Goal: Task Accomplishment & Management: Complete application form

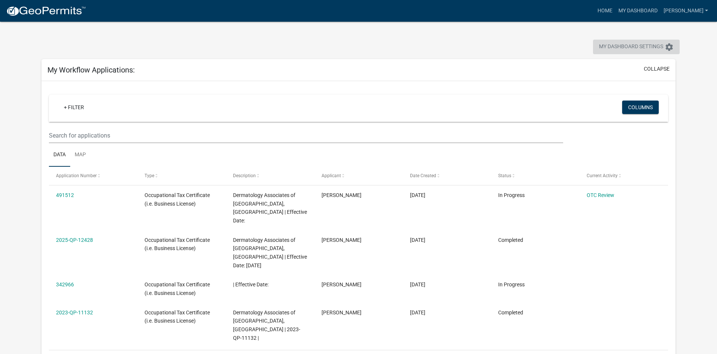
click at [636, 47] on span "My Dashboard Settings" at bounding box center [631, 47] width 64 height 9
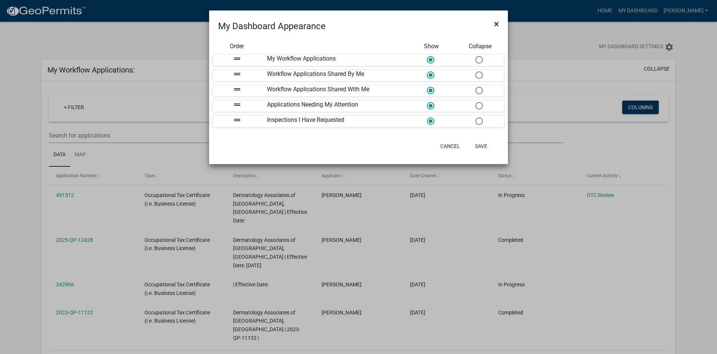
click at [495, 25] on span "×" at bounding box center [496, 24] width 5 height 10
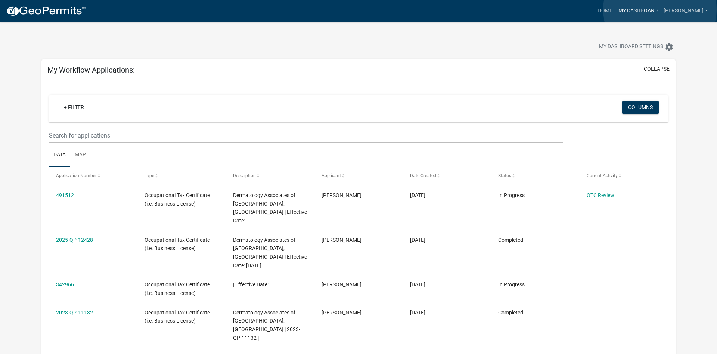
click at [660, 9] on link "My Dashboard" at bounding box center [637, 11] width 45 height 14
click at [615, 10] on link "Home" at bounding box center [604, 11] width 21 height 14
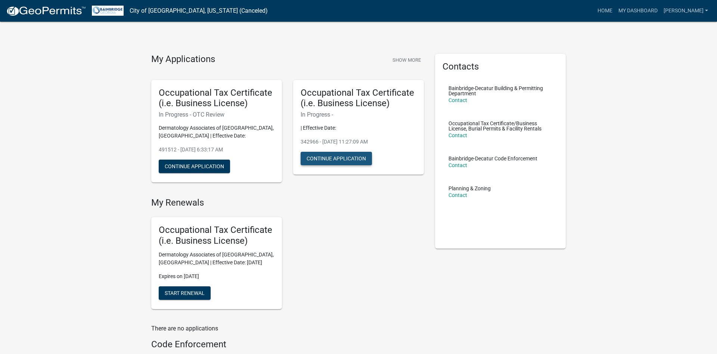
click at [352, 157] on button "Continue Application" at bounding box center [336, 158] width 71 height 13
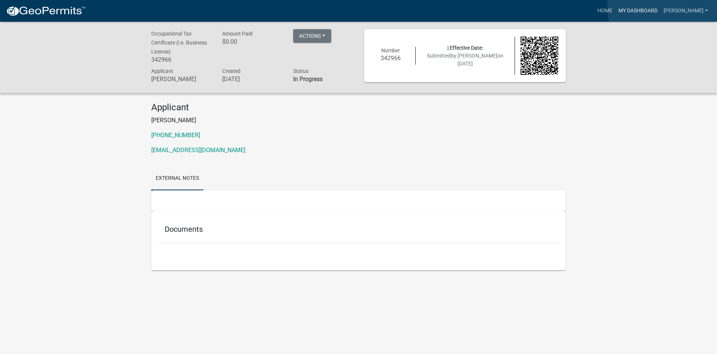
click at [660, 7] on link "My Dashboard" at bounding box center [637, 11] width 45 height 14
